Goal: Book appointment/travel/reservation

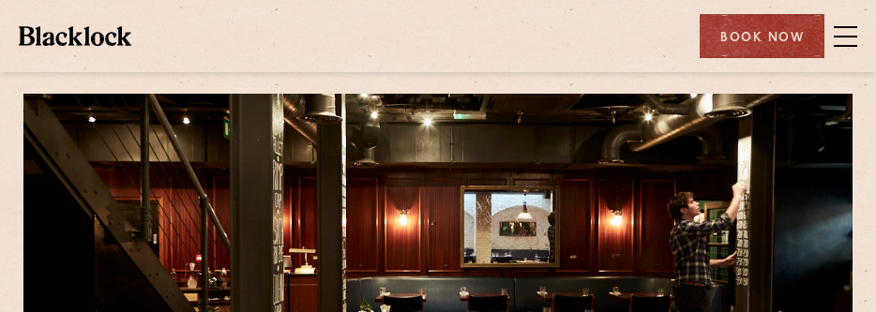
click at [844, 33] on span at bounding box center [845, 37] width 23 height 28
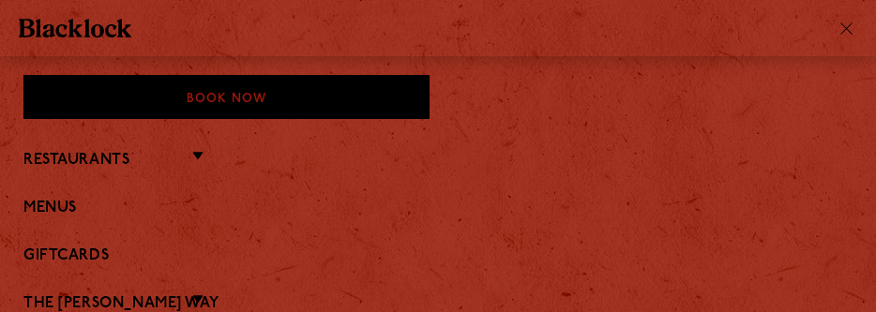
click at [183, 154] on li "Restaurants Soho City Covent Garden Shoreditch Canary Wharf Manchester Birmingh…" at bounding box center [437, 159] width 829 height 24
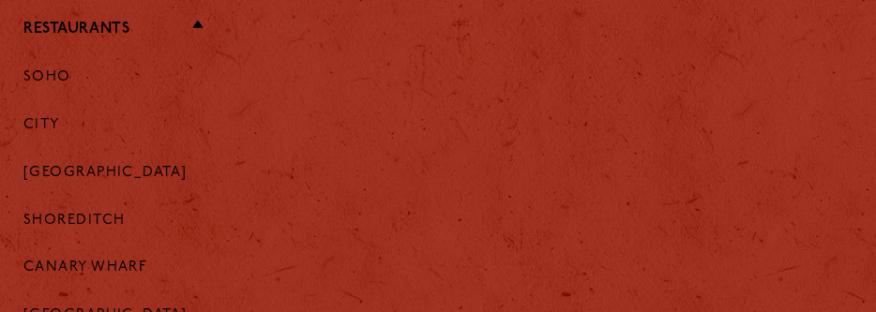
scroll to position [94, 0]
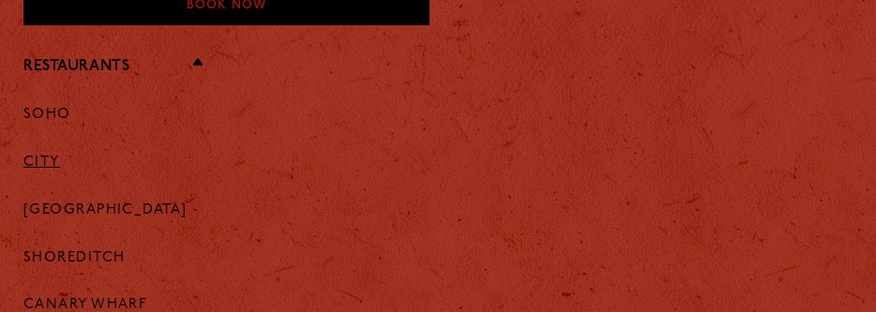
click at [45, 158] on link "City" at bounding box center [41, 163] width 37 height 17
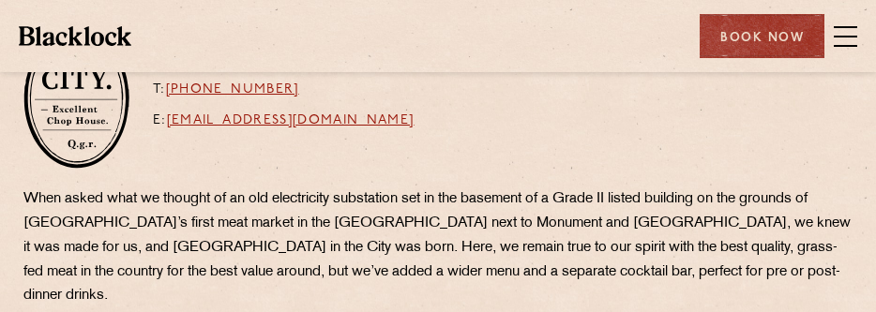
scroll to position [375, 0]
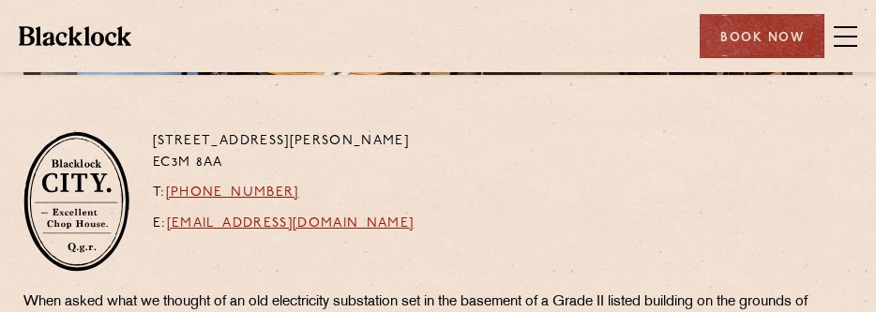
drag, startPoint x: 238, startPoint y: 162, endPoint x: 144, endPoint y: 164, distance: 93.8
click at [144, 164] on div "13 Philpot Lane EC3M 8AA T: +44 20 7998 7676 E: city@theblacklock.com" at bounding box center [437, 210] width 857 height 159
copy p "EC3M 8AA"
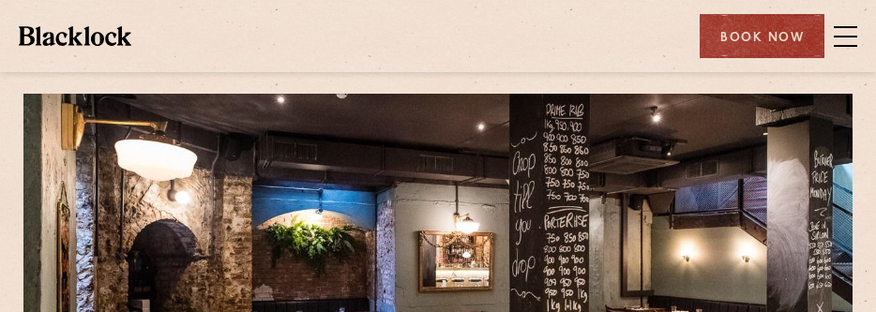
click at [854, 29] on span at bounding box center [845, 37] width 23 height 28
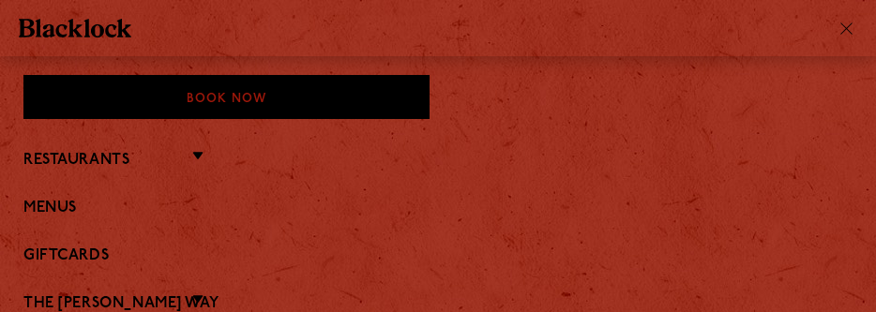
click at [149, 153] on li "Restaurants Soho City Covent Garden Shoreditch Canary Wharf Manchester Birmingh…" at bounding box center [437, 159] width 829 height 24
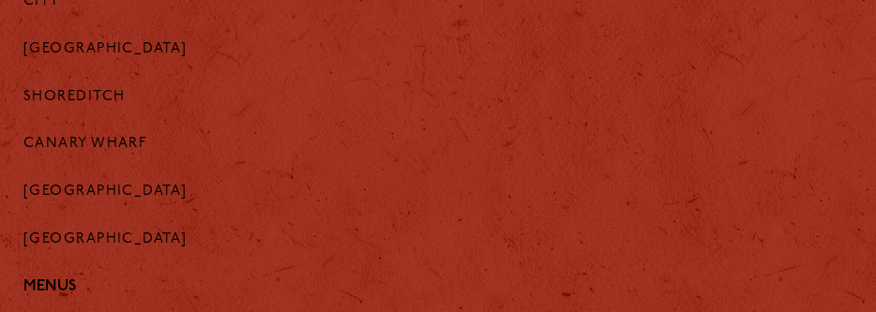
scroll to position [188, 0]
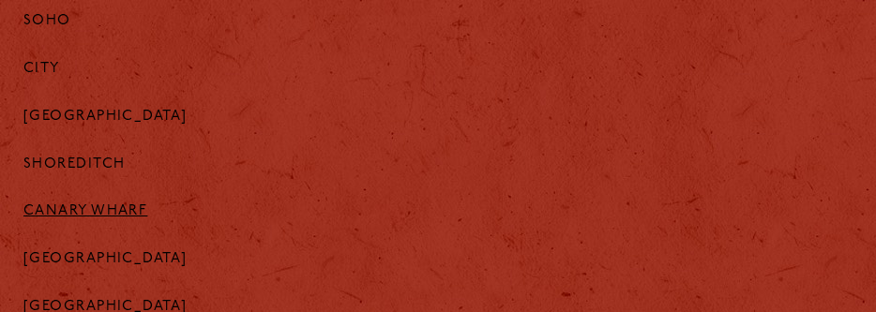
click at [88, 213] on link "Canary Wharf" at bounding box center [85, 212] width 124 height 17
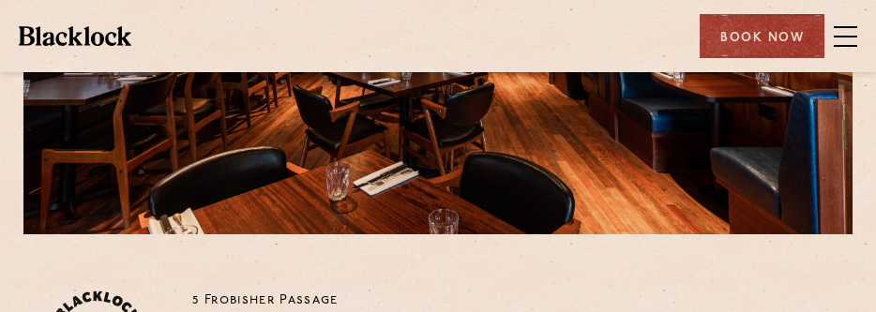
scroll to position [188, 0]
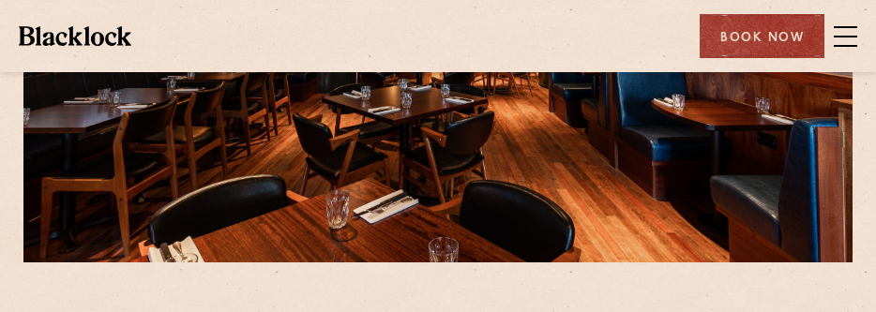
click at [786, 15] on div "Book Now" at bounding box center [762, 36] width 125 height 44
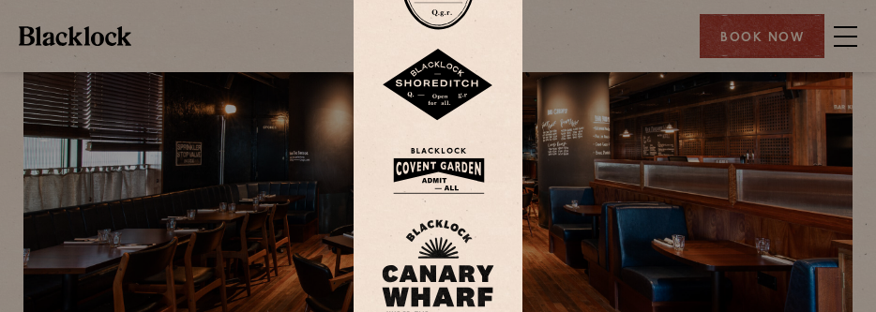
scroll to position [0, 0]
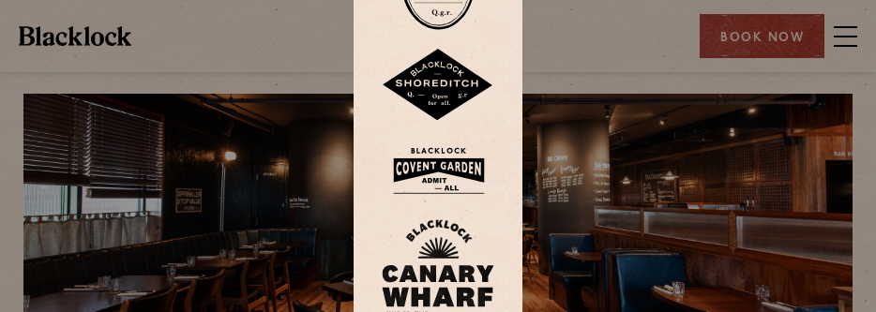
click at [437, 87] on img at bounding box center [438, 85] width 113 height 73
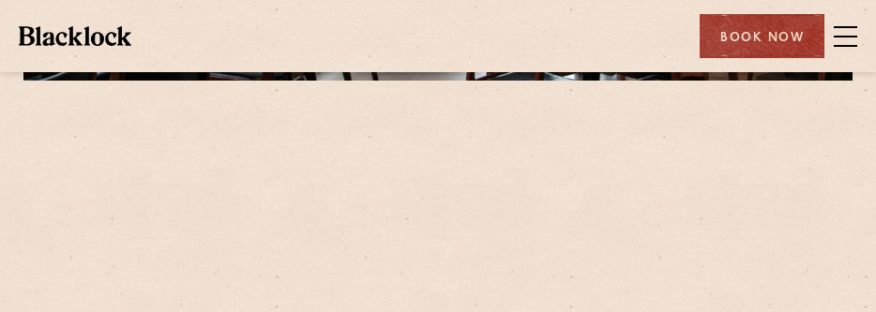
scroll to position [469, 0]
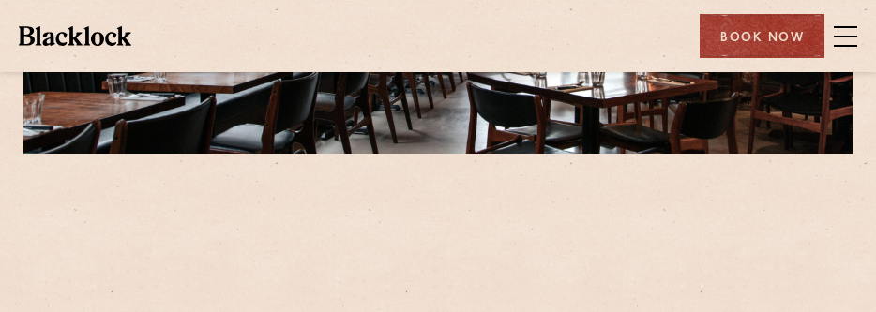
scroll to position [188, 0]
